Goal: Transaction & Acquisition: Purchase product/service

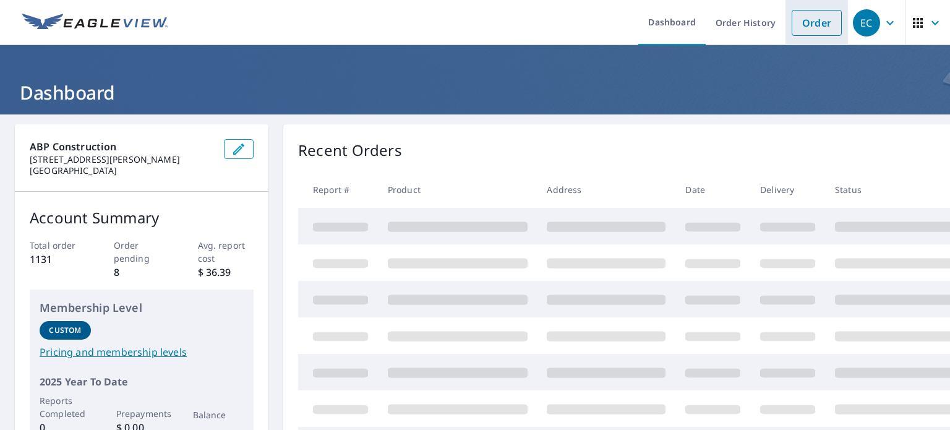
click at [803, 25] on link "Order" at bounding box center [816, 23] width 50 height 26
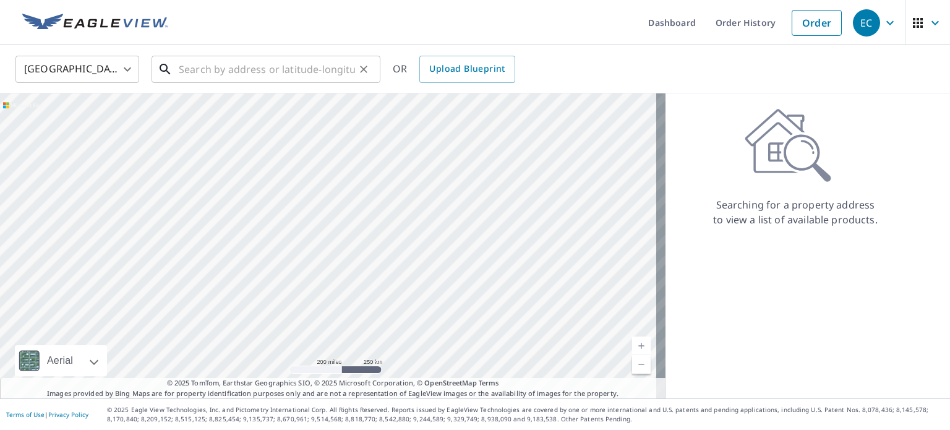
click at [278, 69] on input "text" at bounding box center [267, 69] width 176 height 35
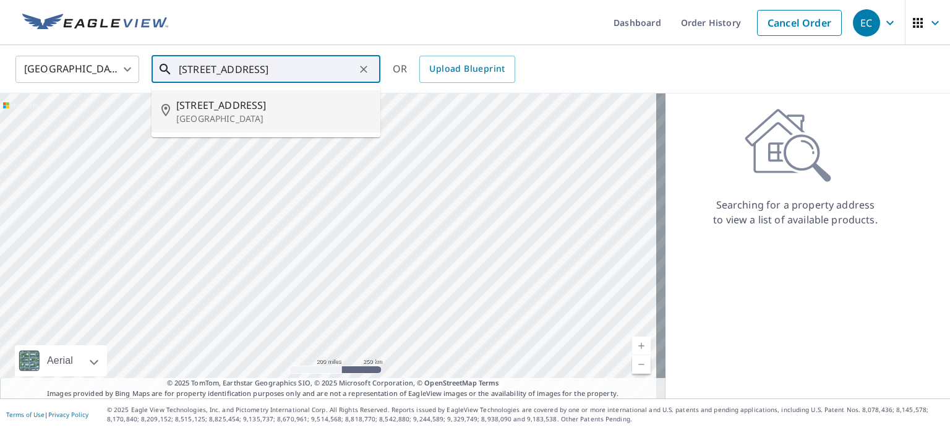
click at [232, 117] on p "[GEOGRAPHIC_DATA]" at bounding box center [273, 119] width 194 height 12
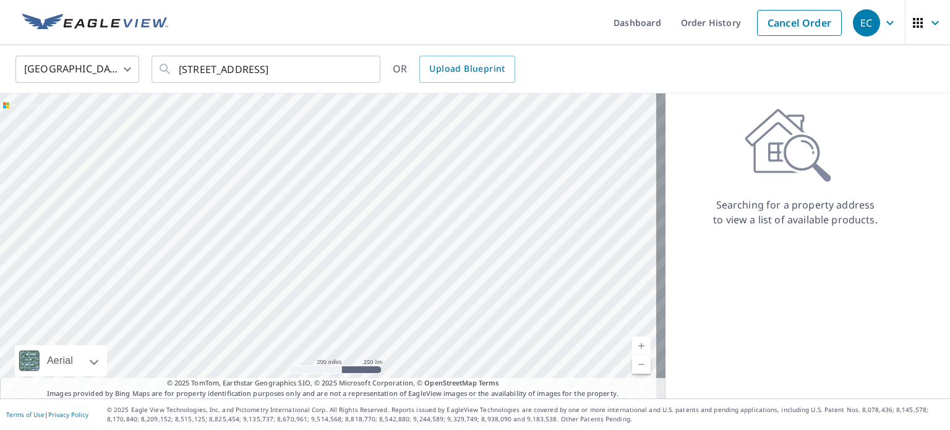
type input "[STREET_ADDRESS][PERSON_NAME]"
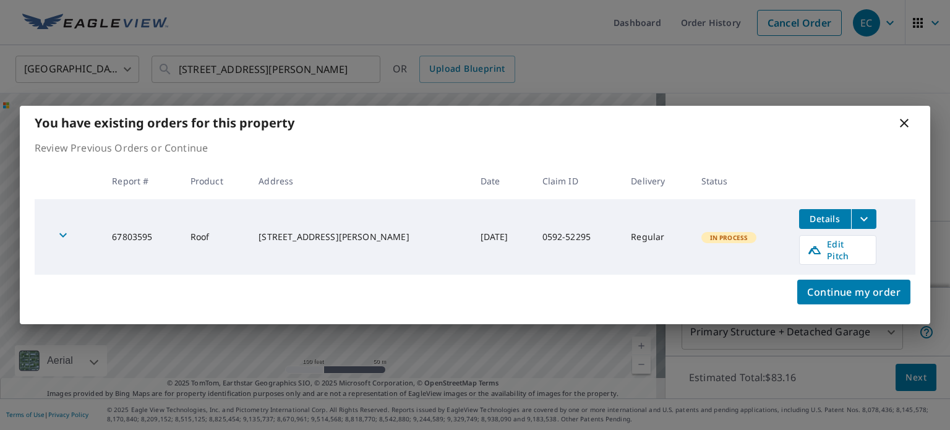
click at [903, 126] on icon at bounding box center [904, 123] width 9 height 9
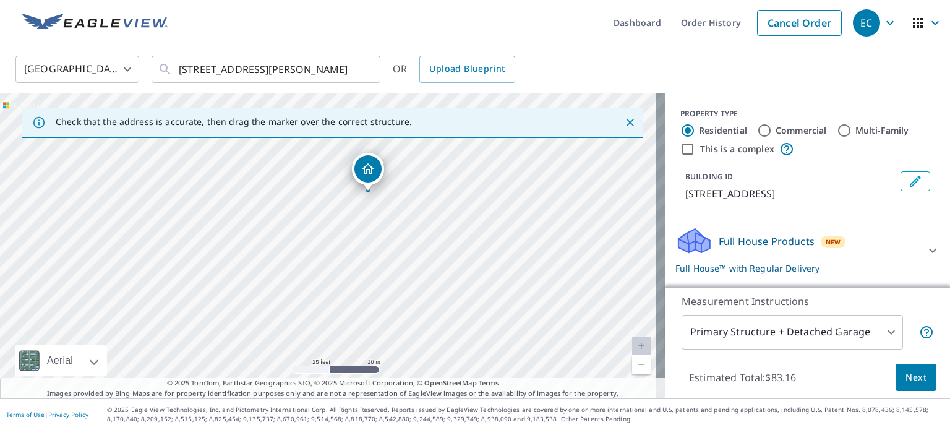
drag, startPoint x: 385, startPoint y: 185, endPoint x: 369, endPoint y: 173, distance: 20.4
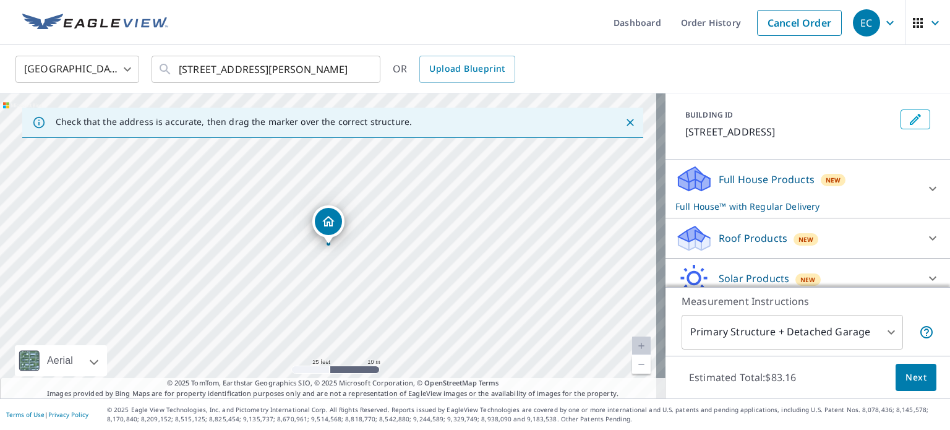
click at [720, 239] on p "Roof Products" at bounding box center [752, 238] width 69 height 15
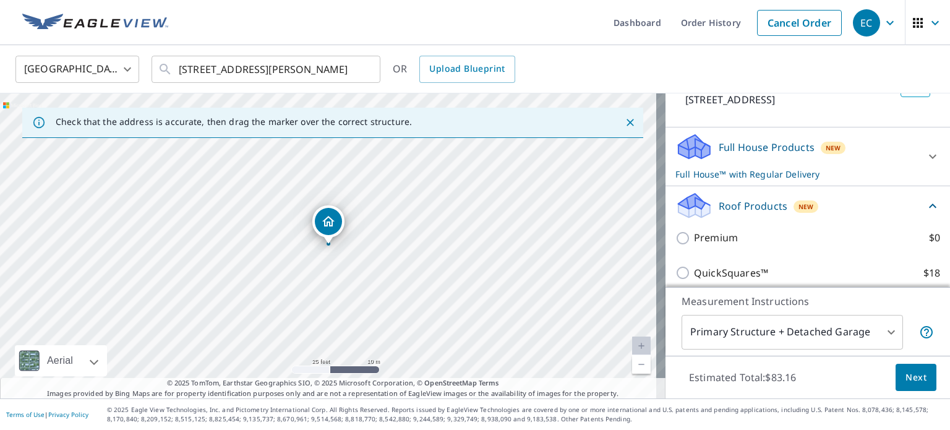
scroll to position [124, 0]
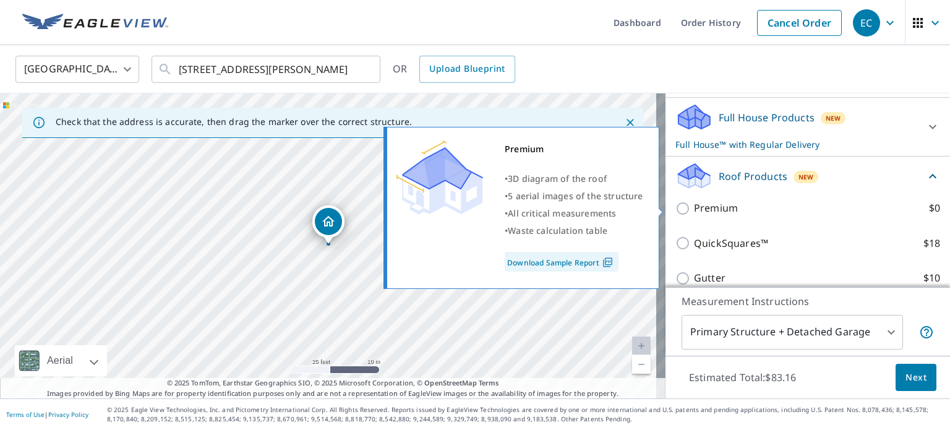
click at [709, 209] on p "Premium" at bounding box center [716, 207] width 44 height 15
click at [694, 209] on input "Premium $0" at bounding box center [684, 208] width 19 height 15
checkbox input "true"
checkbox input "false"
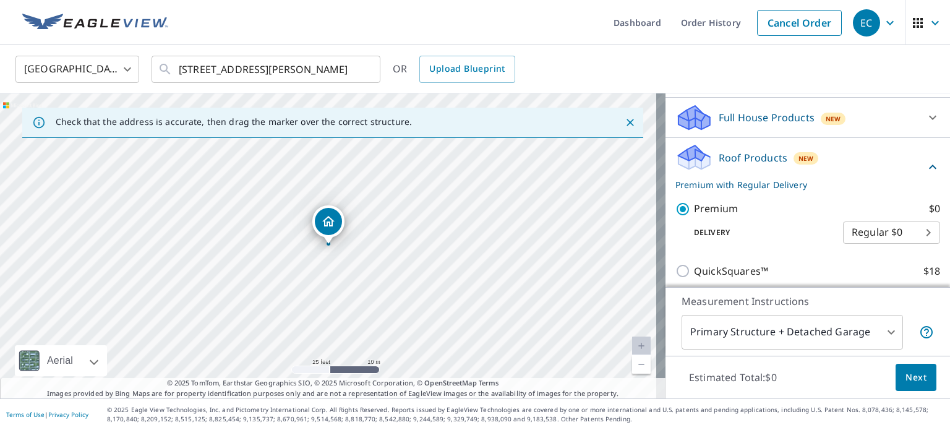
click at [908, 379] on span "Next" at bounding box center [915, 377] width 21 height 15
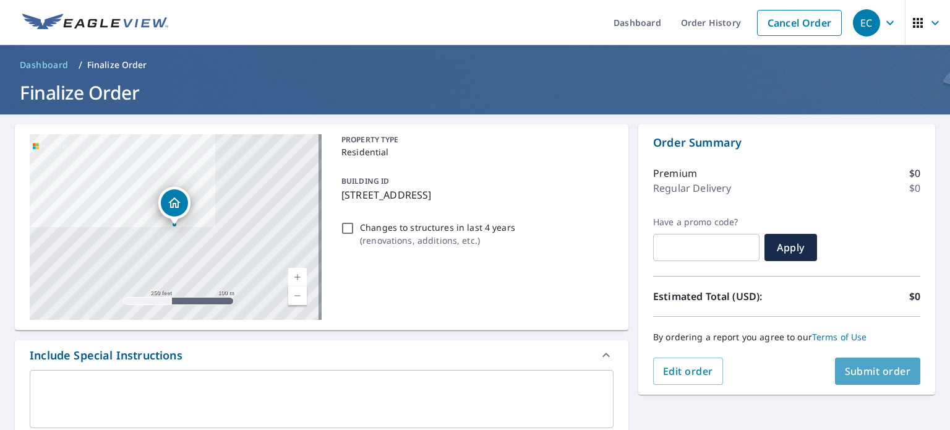
click at [878, 372] on span "Submit order" at bounding box center [878, 371] width 66 height 14
checkbox input "true"
